Goal: Task Accomplishment & Management: Complete application form

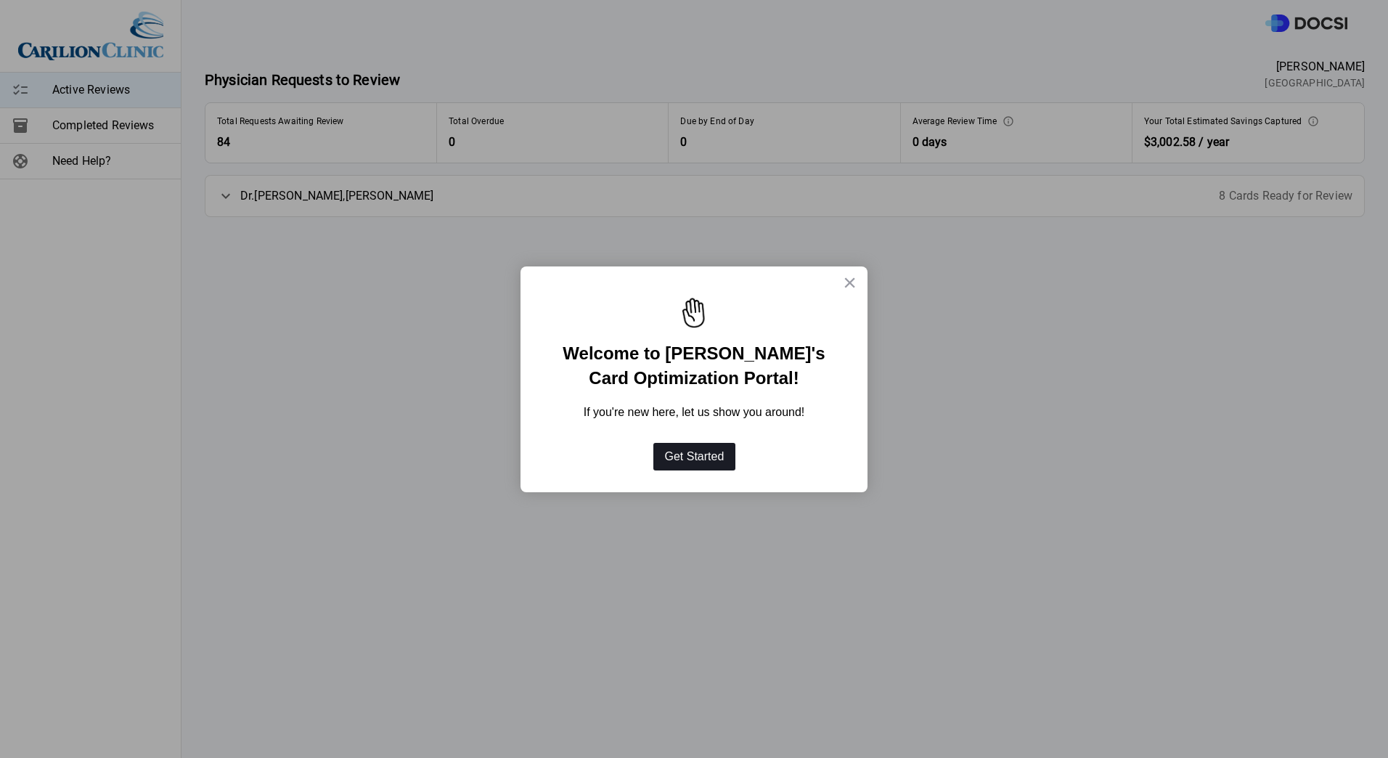
click at [696, 454] on button "Get Started" at bounding box center [694, 457] width 83 height 28
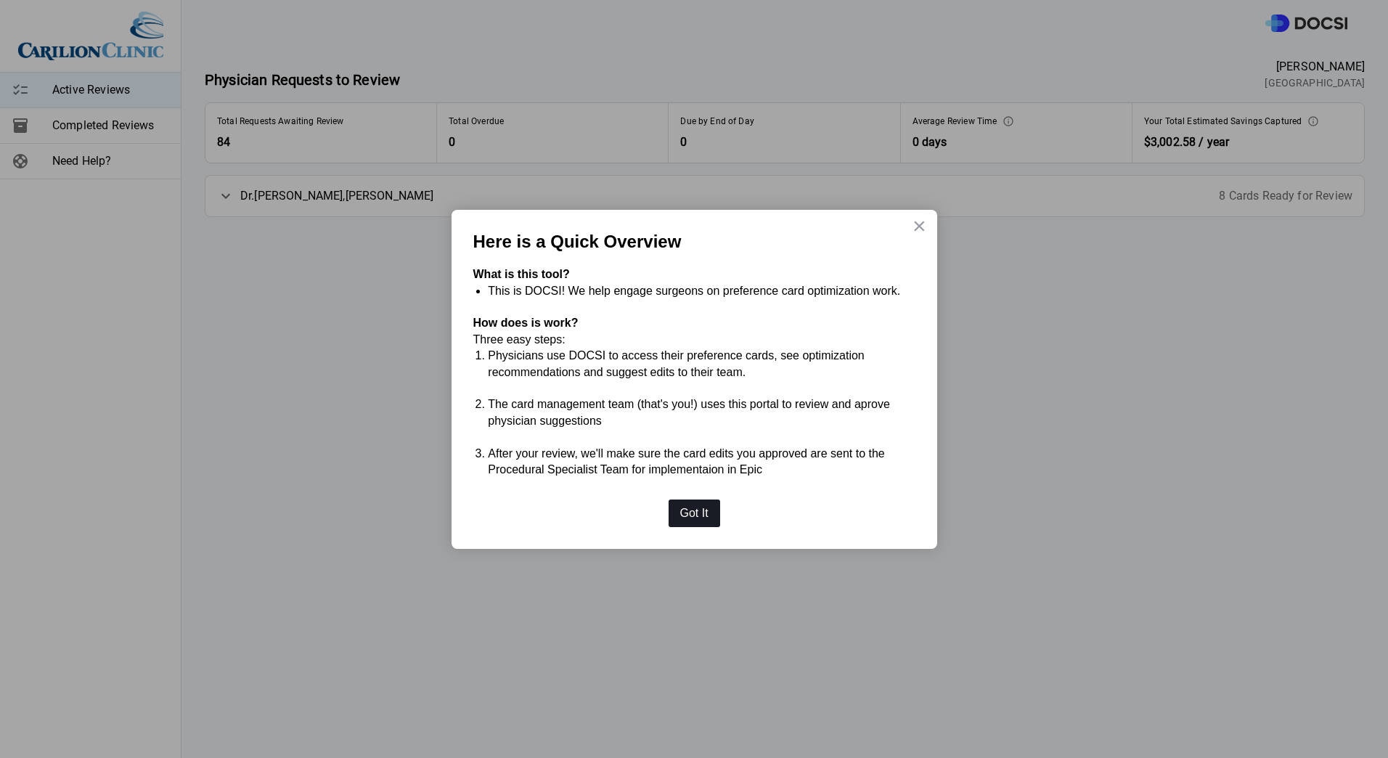
click at [706, 510] on button "Got It" at bounding box center [694, 513] width 52 height 28
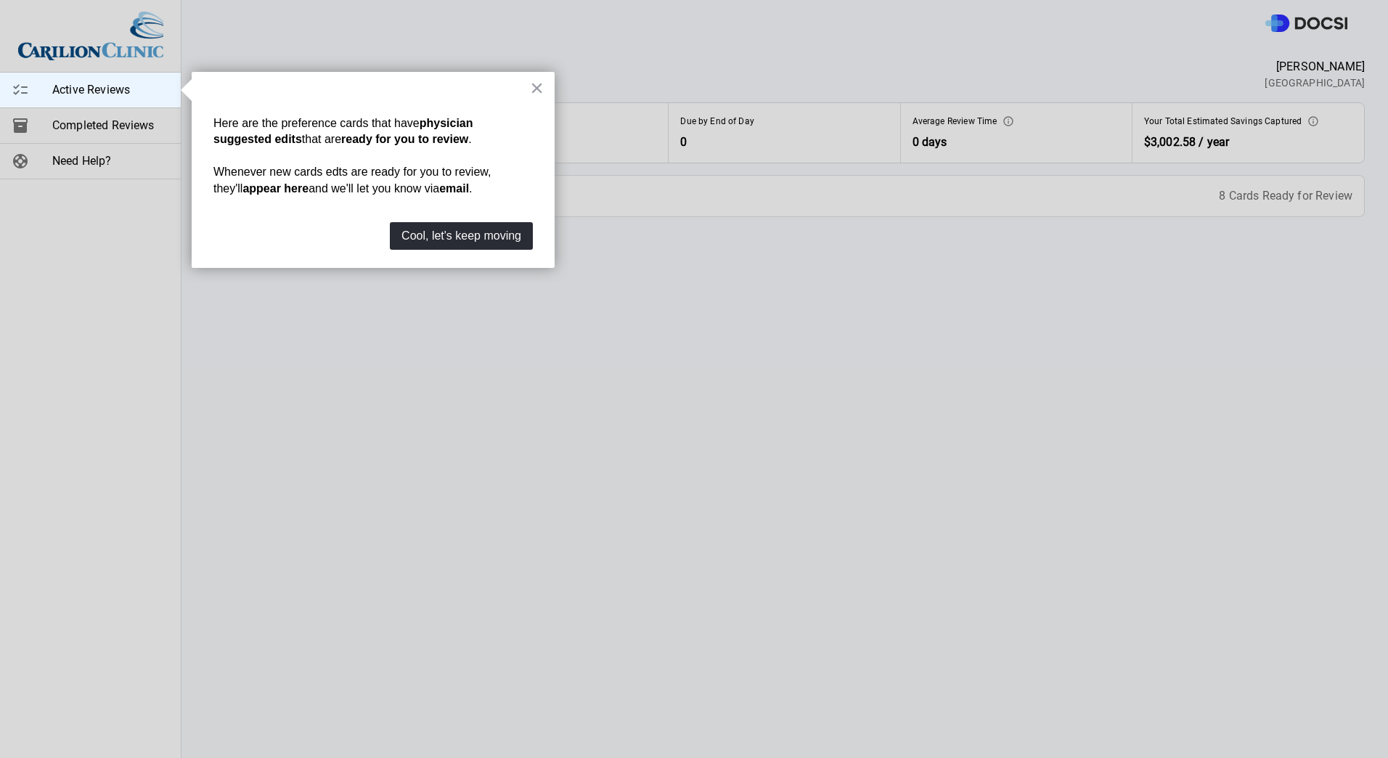
click at [481, 220] on div "× Here are the preference cards that have physician suggested edits that are re…" at bounding box center [373, 170] width 363 height 196
drag, startPoint x: 481, startPoint y: 220, endPoint x: 481, endPoint y: 266, distance: 46.4
click at [481, 266] on div "× Here are the preference cards that have physician suggested edits that are re…" at bounding box center [373, 170] width 363 height 196
click at [494, 246] on button "Cool, let's keep moving" at bounding box center [461, 236] width 143 height 28
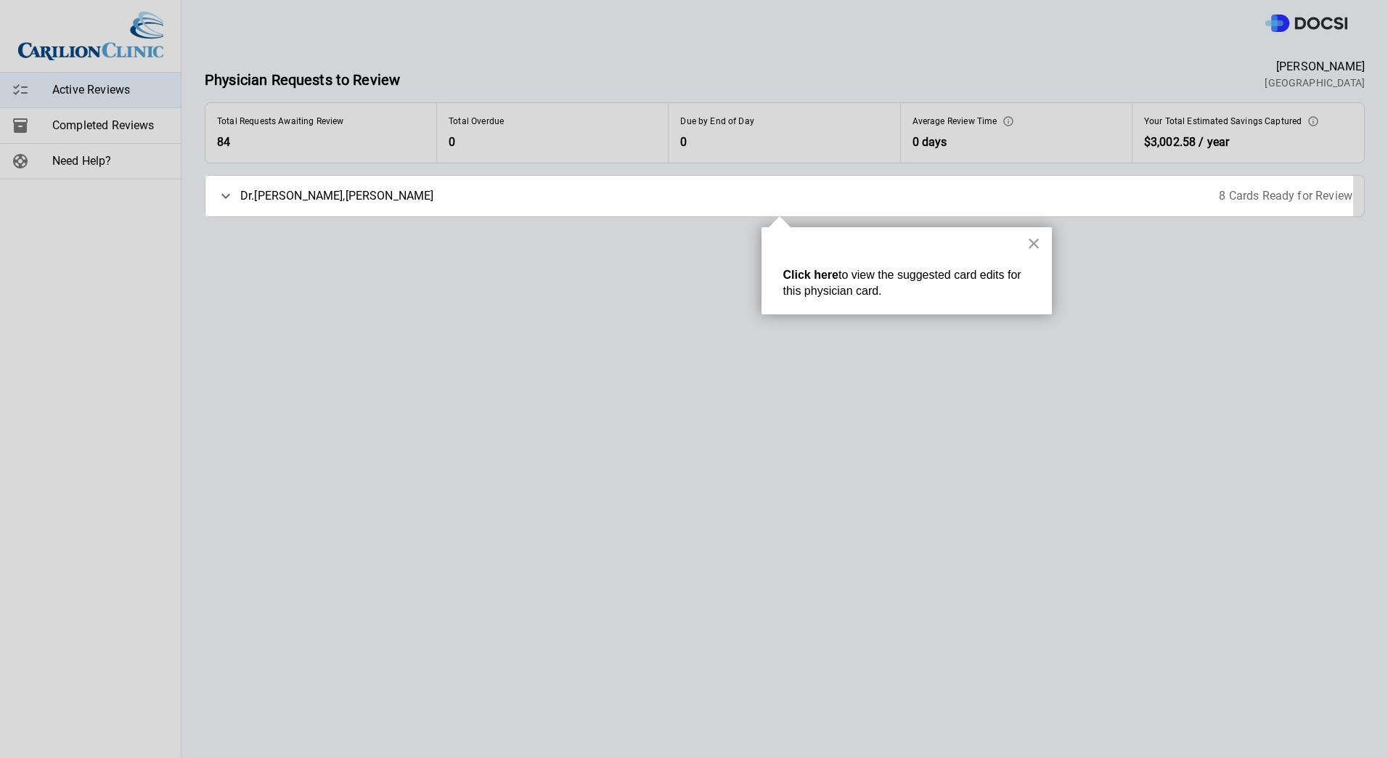
click at [256, 203] on span "[PERSON_NAME] , [PERSON_NAME]" at bounding box center [337, 195] width 194 height 17
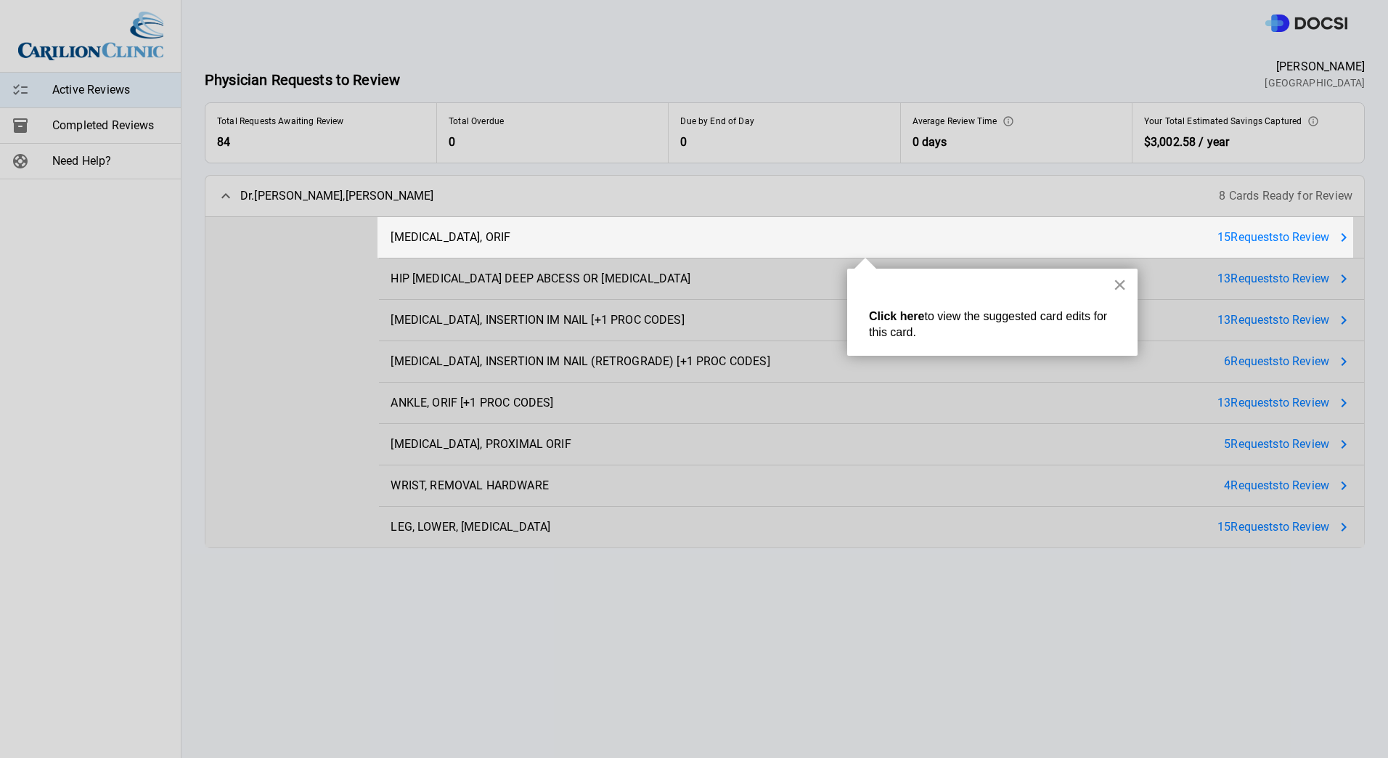
click at [1119, 278] on button "×" at bounding box center [1120, 284] width 14 height 23
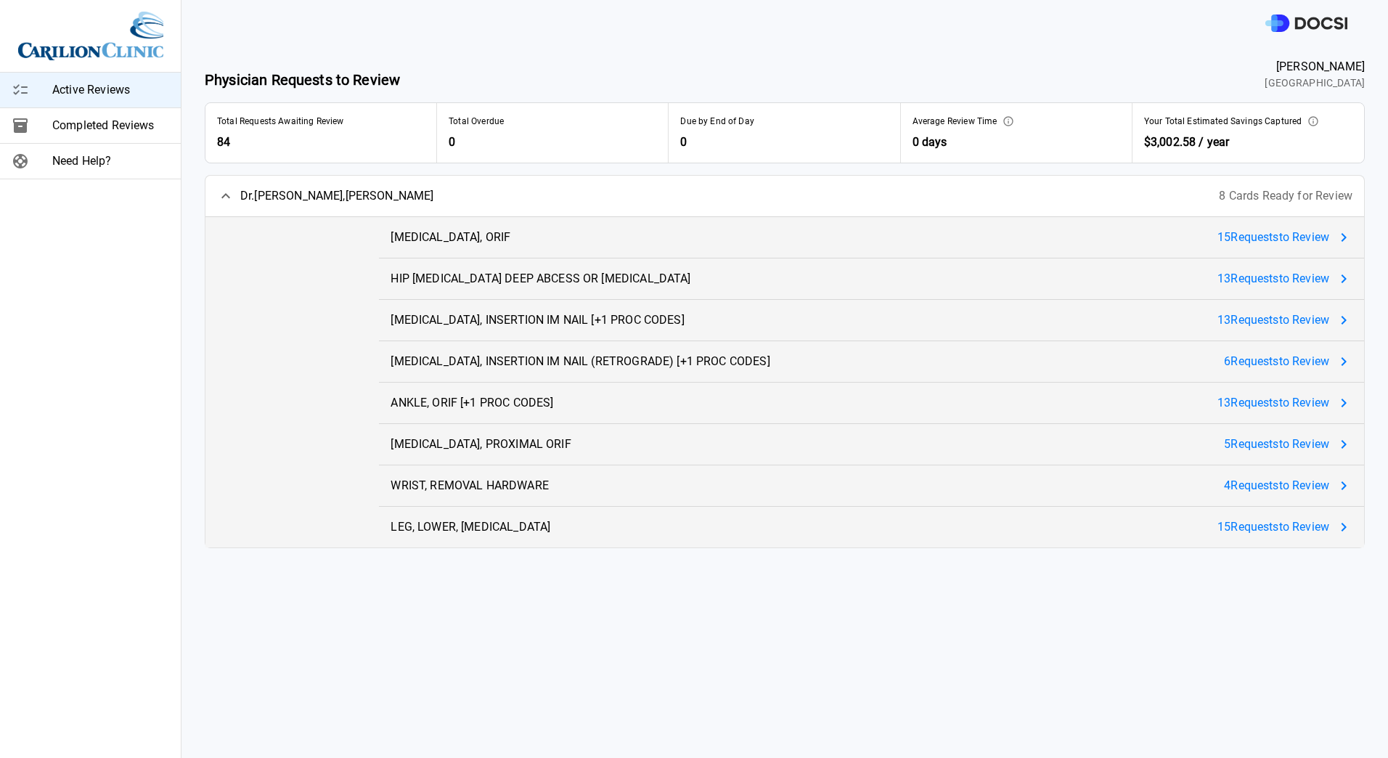
click at [1286, 491] on span "4 Request s to Review" at bounding box center [1276, 485] width 105 height 17
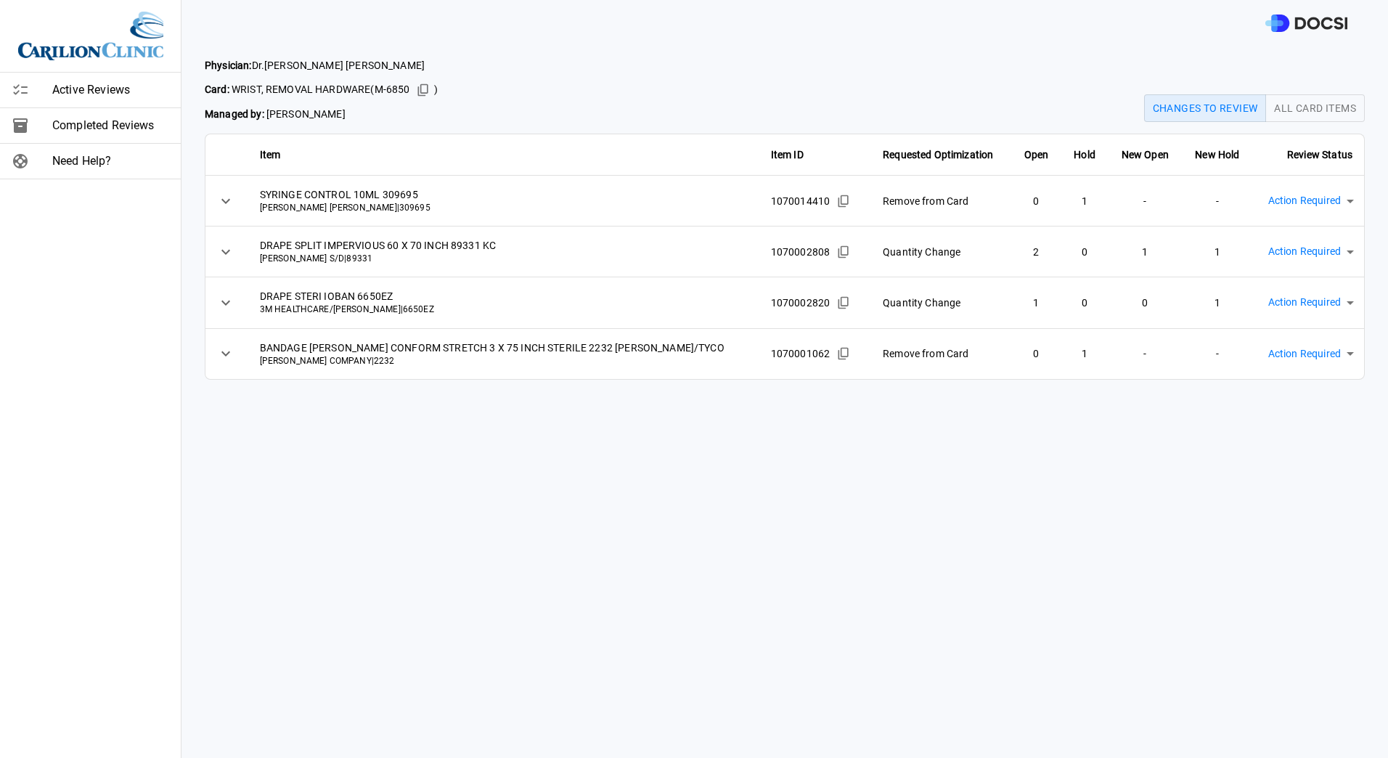
click at [1271, 192] on body "Active Reviews Completed Reviews Need Help? Physician: [PERSON_NAME] Card: WRIS…" at bounding box center [694, 379] width 1388 height 758
click at [1256, 263] on li "Approved" at bounding box center [1297, 266] width 154 height 26
type input "********"
